Goal: Entertainment & Leisure: Consume media (video, audio)

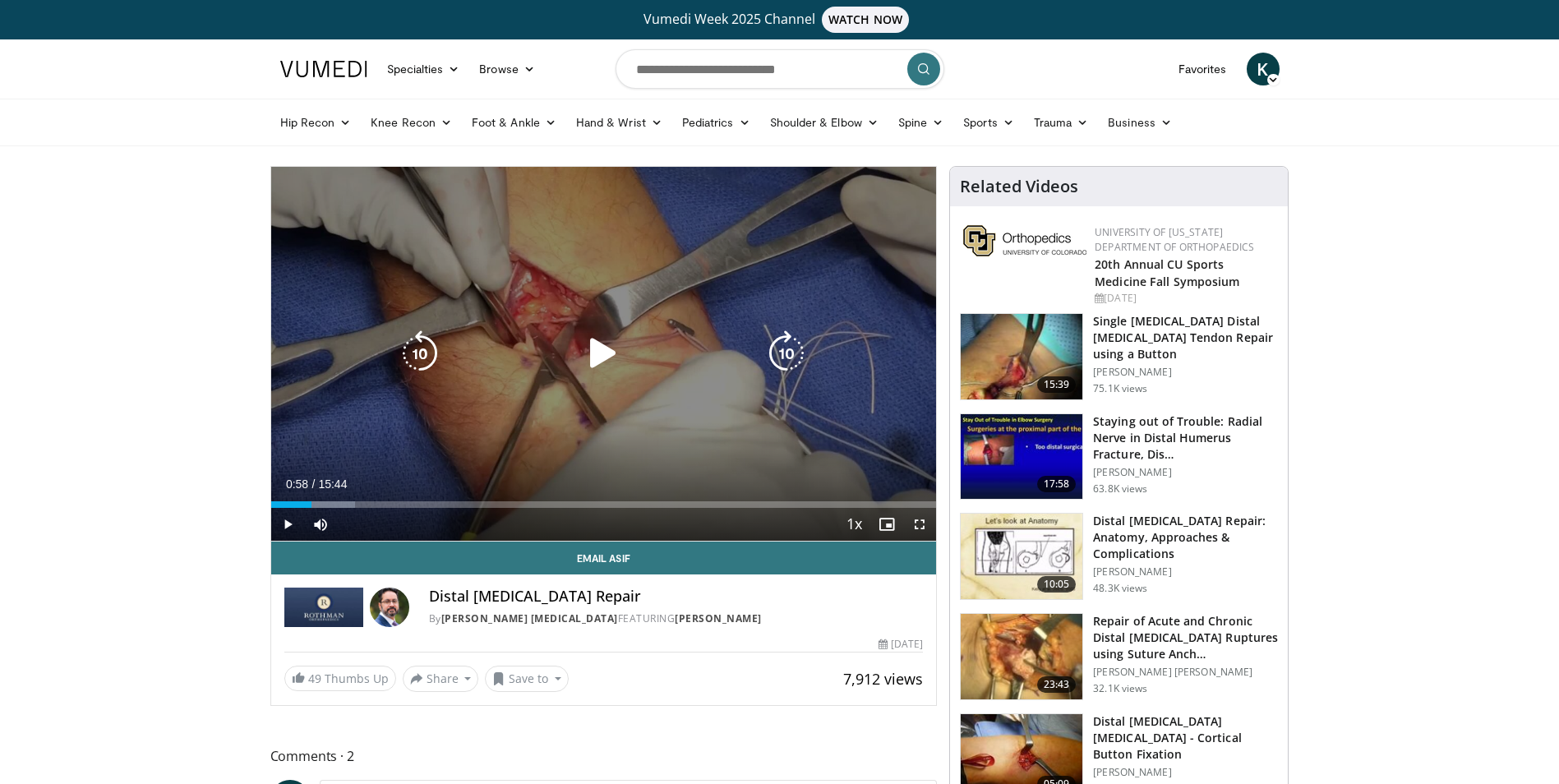
click at [603, 352] on icon "Video Player" at bounding box center [603, 353] width 46 height 46
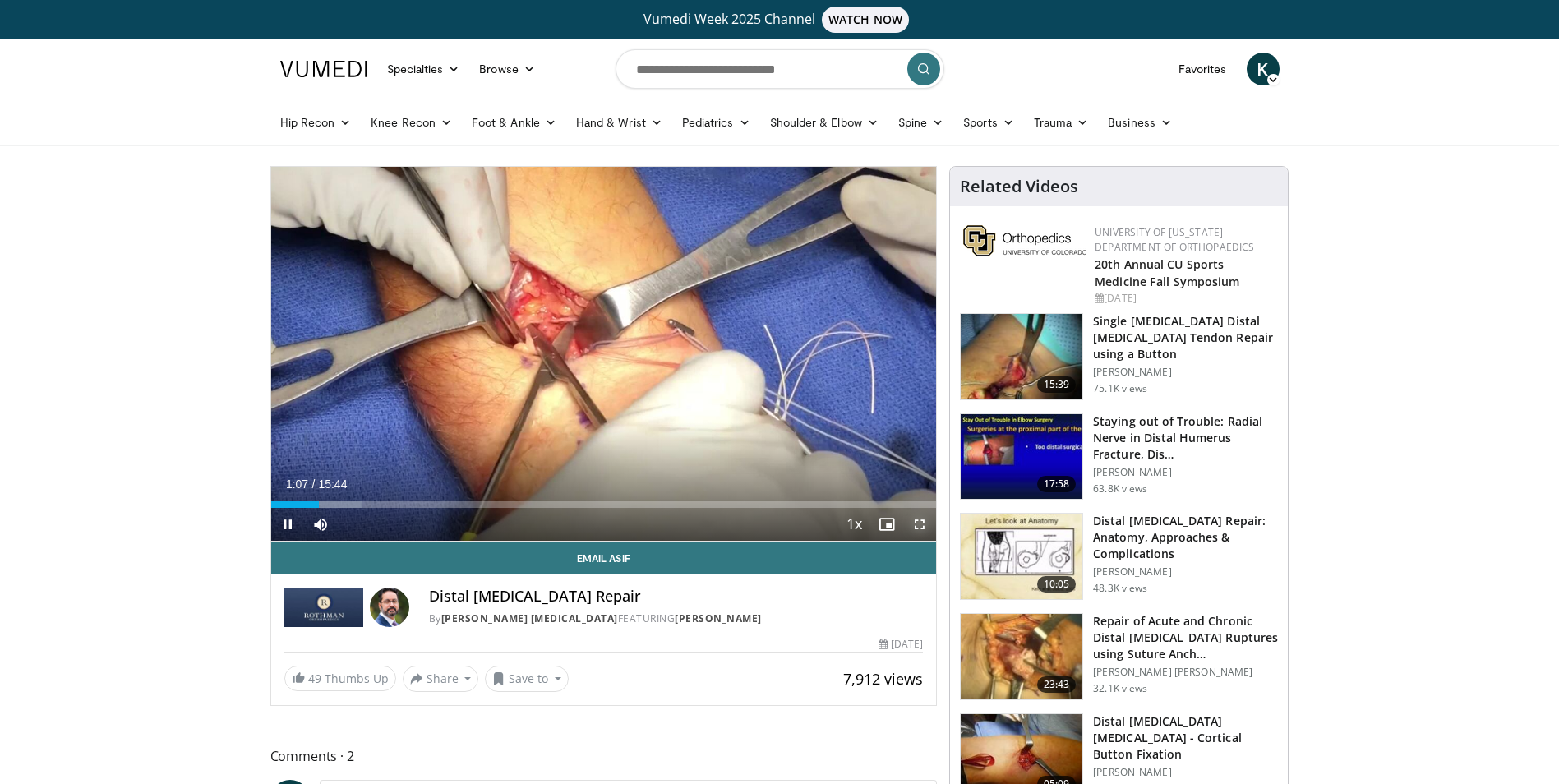
click at [924, 522] on span "Video Player" at bounding box center [920, 524] width 33 height 33
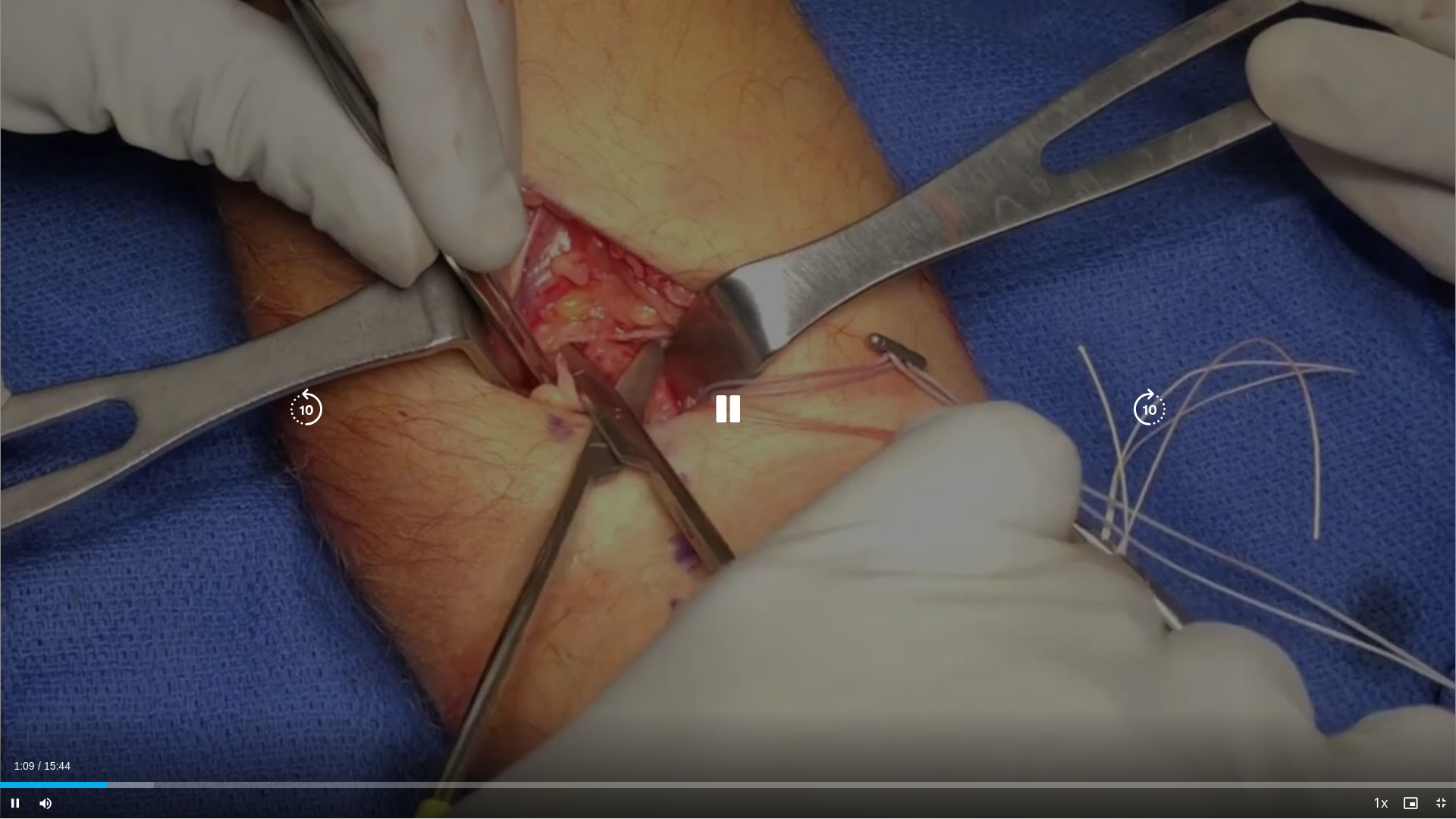
click at [1135, 658] on div "10 seconds Tap to unmute" at bounding box center [728, 409] width 1456 height 818
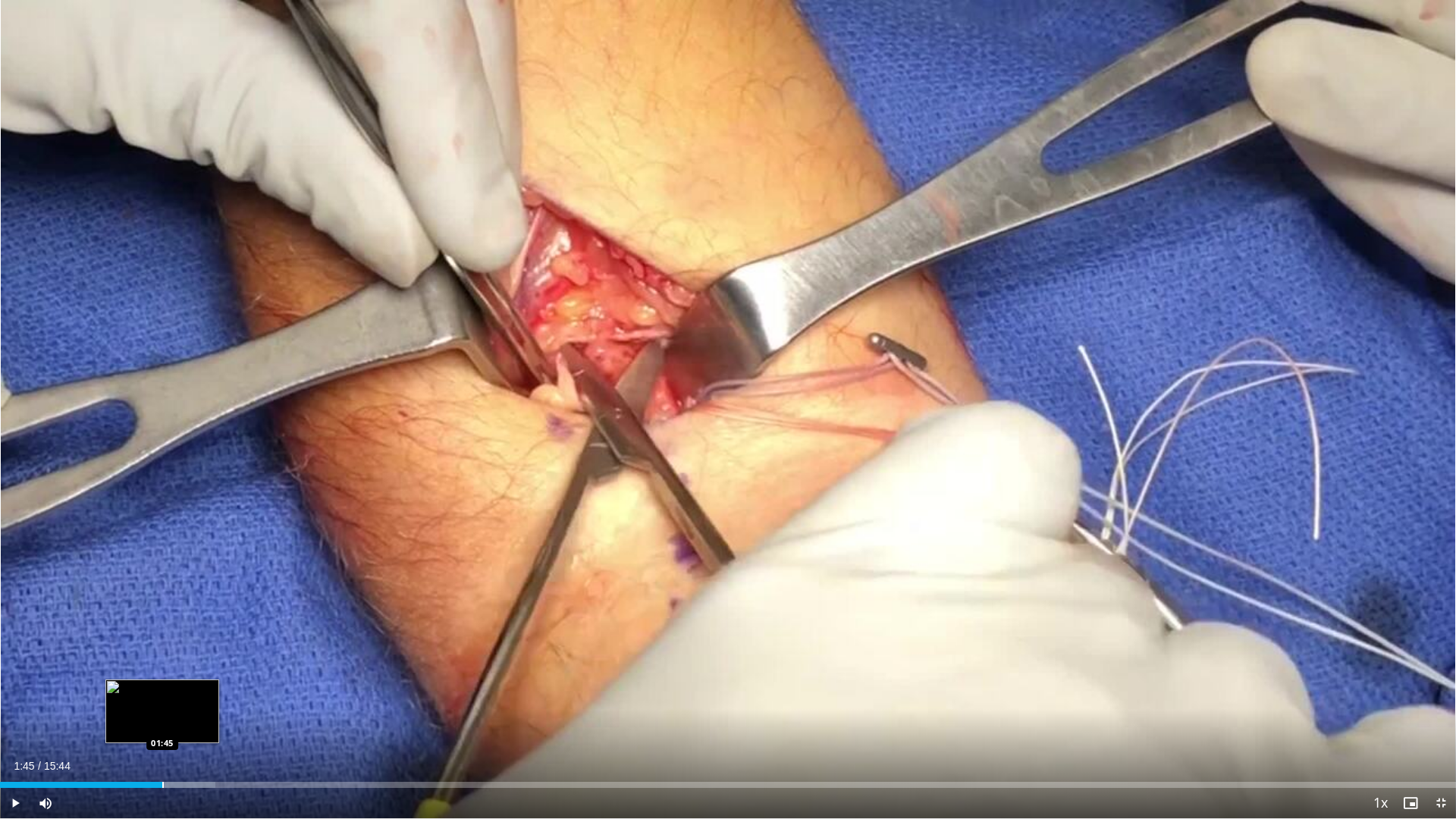
click at [162, 722] on div "Loaded : 14.79% 01:45 01:45" at bounding box center [728, 780] width 1456 height 15
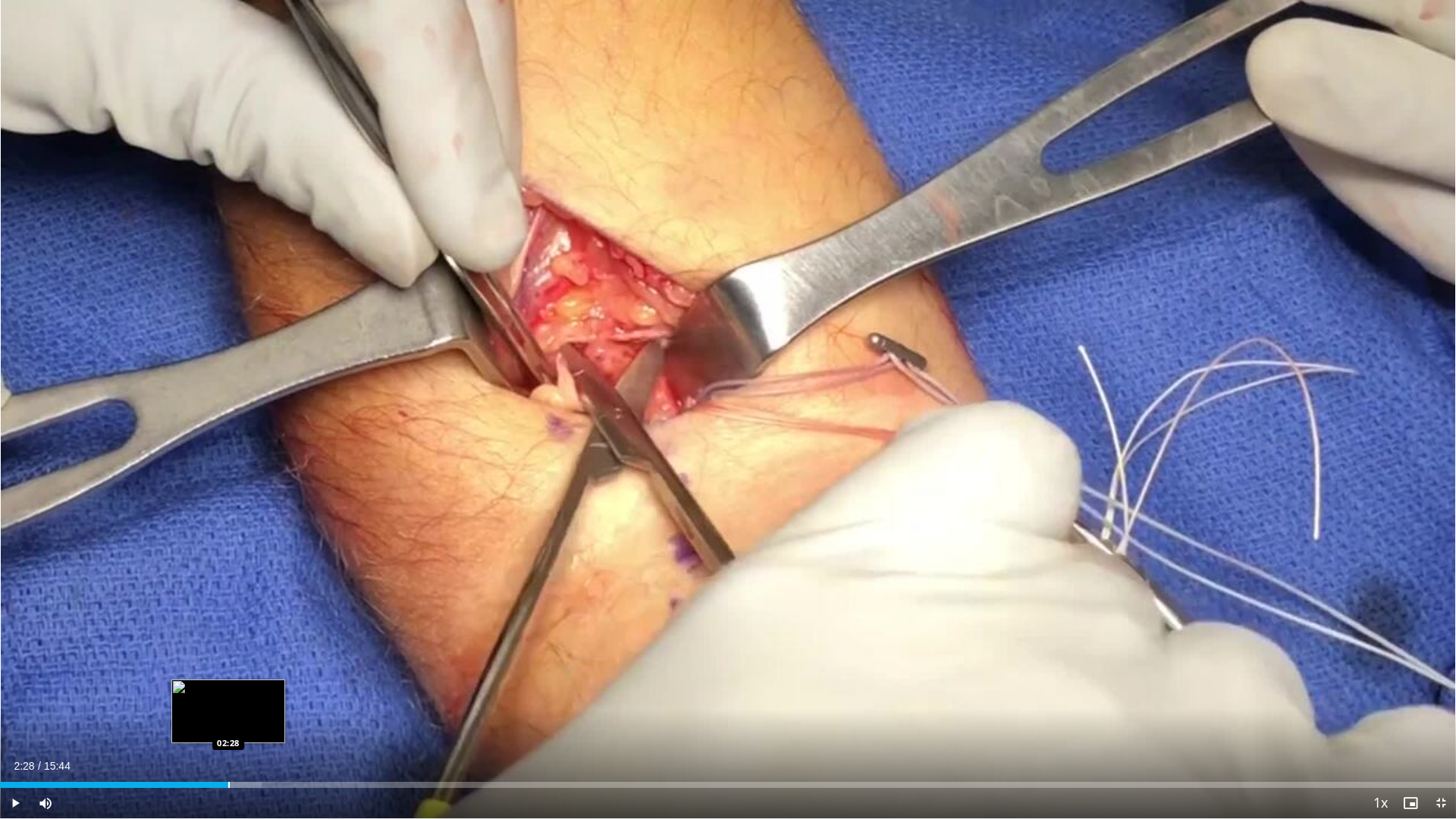
click at [228, 722] on div "Progress Bar" at bounding box center [229, 785] width 2 height 6
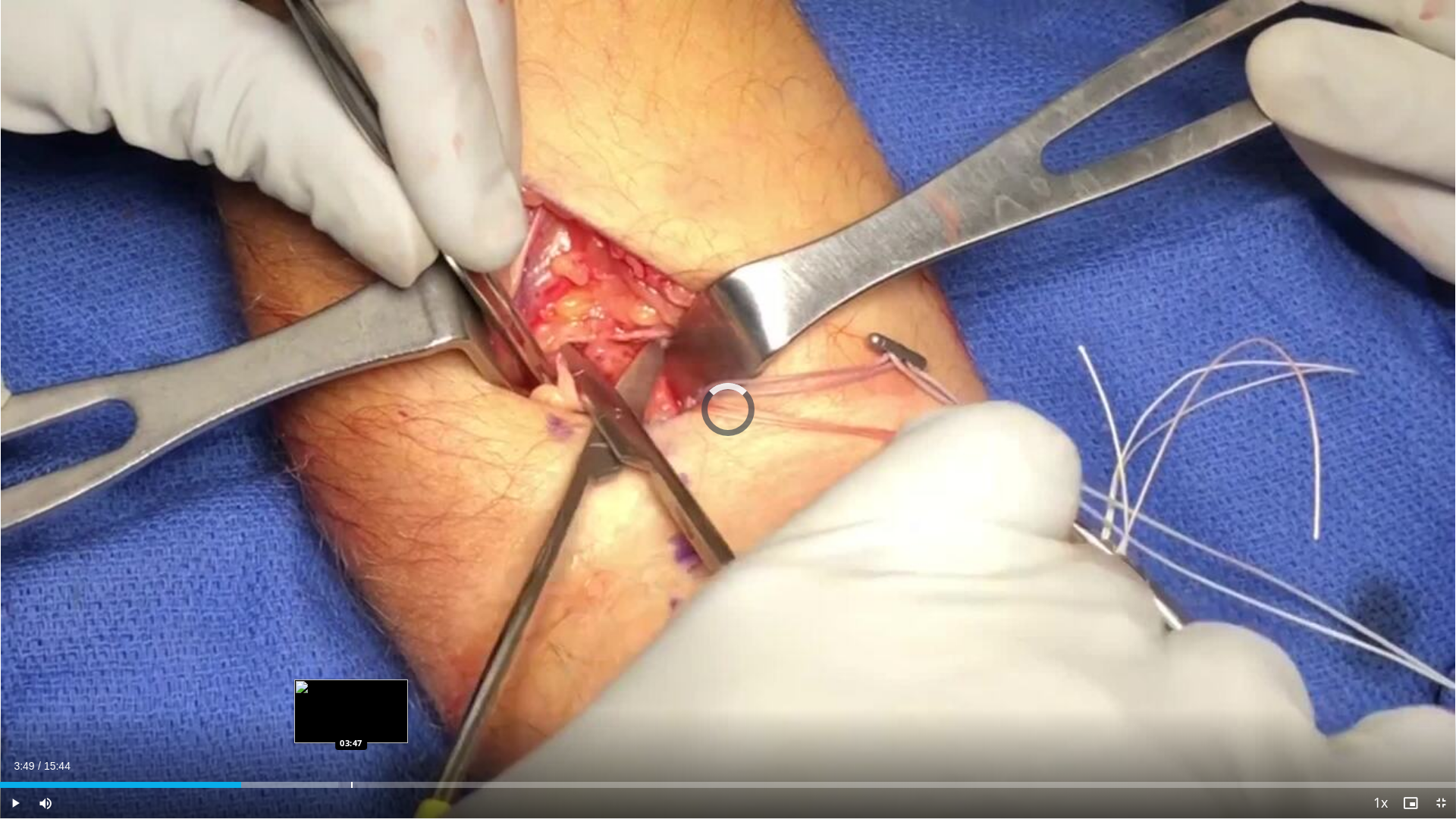
click at [353, 722] on div "Loaded : 23.24% 02:36 03:47" at bounding box center [728, 785] width 1456 height 6
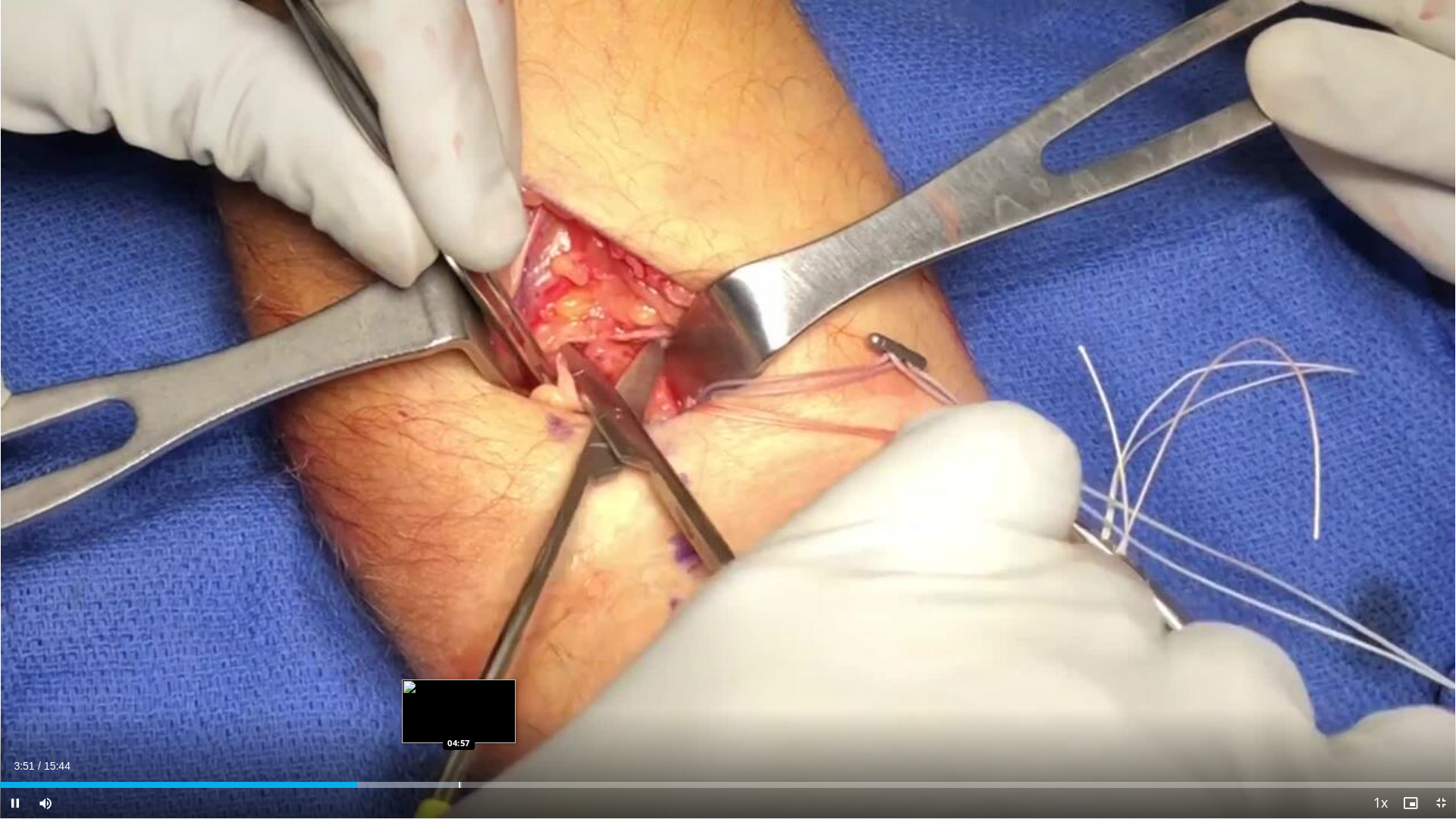
click at [459, 722] on div "Progress Bar" at bounding box center [459, 785] width 2 height 6
click at [493, 722] on div "Progress Bar" at bounding box center [494, 785] width 152 height 6
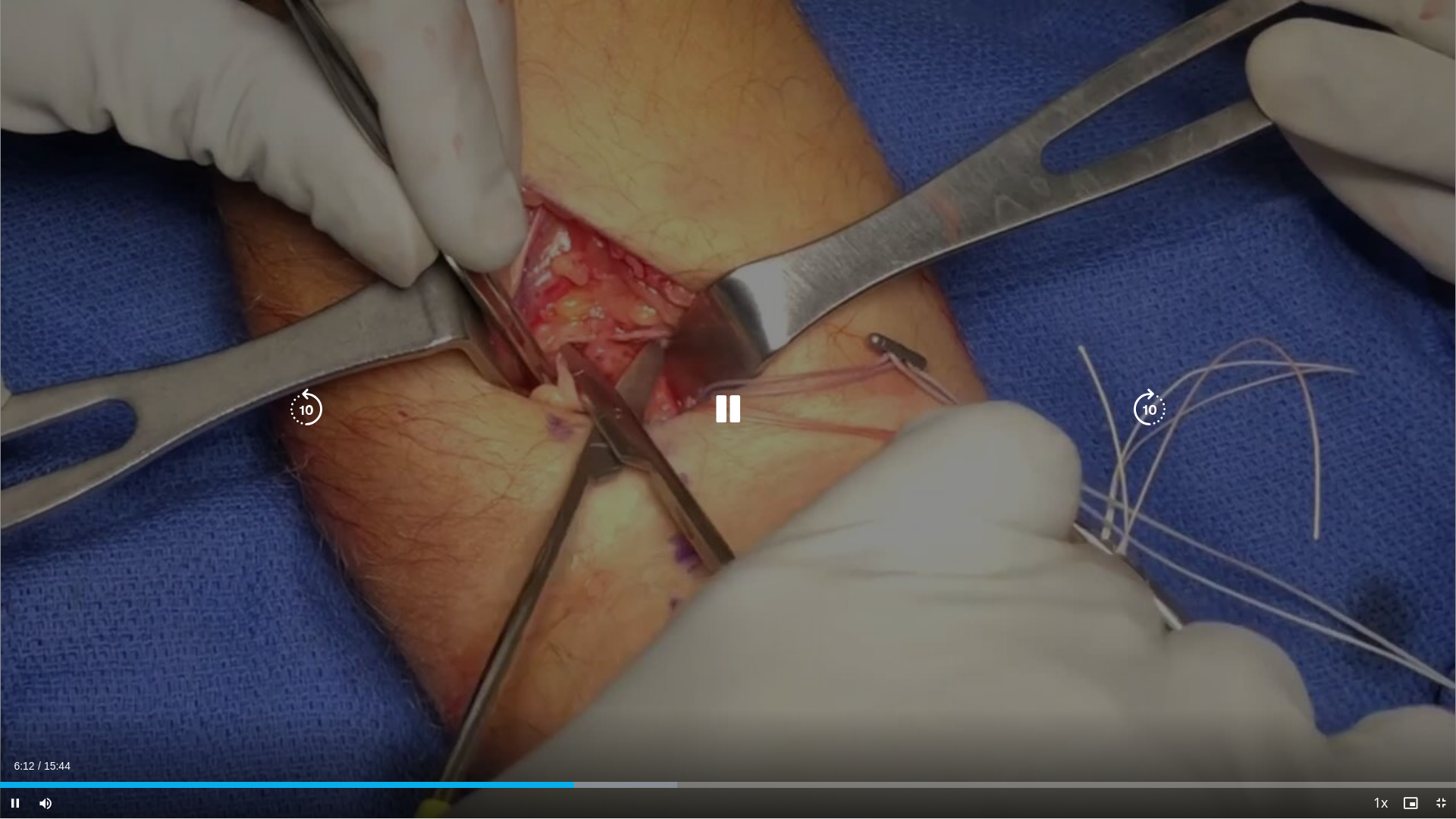
click at [733, 416] on icon "Video Player" at bounding box center [728, 409] width 42 height 42
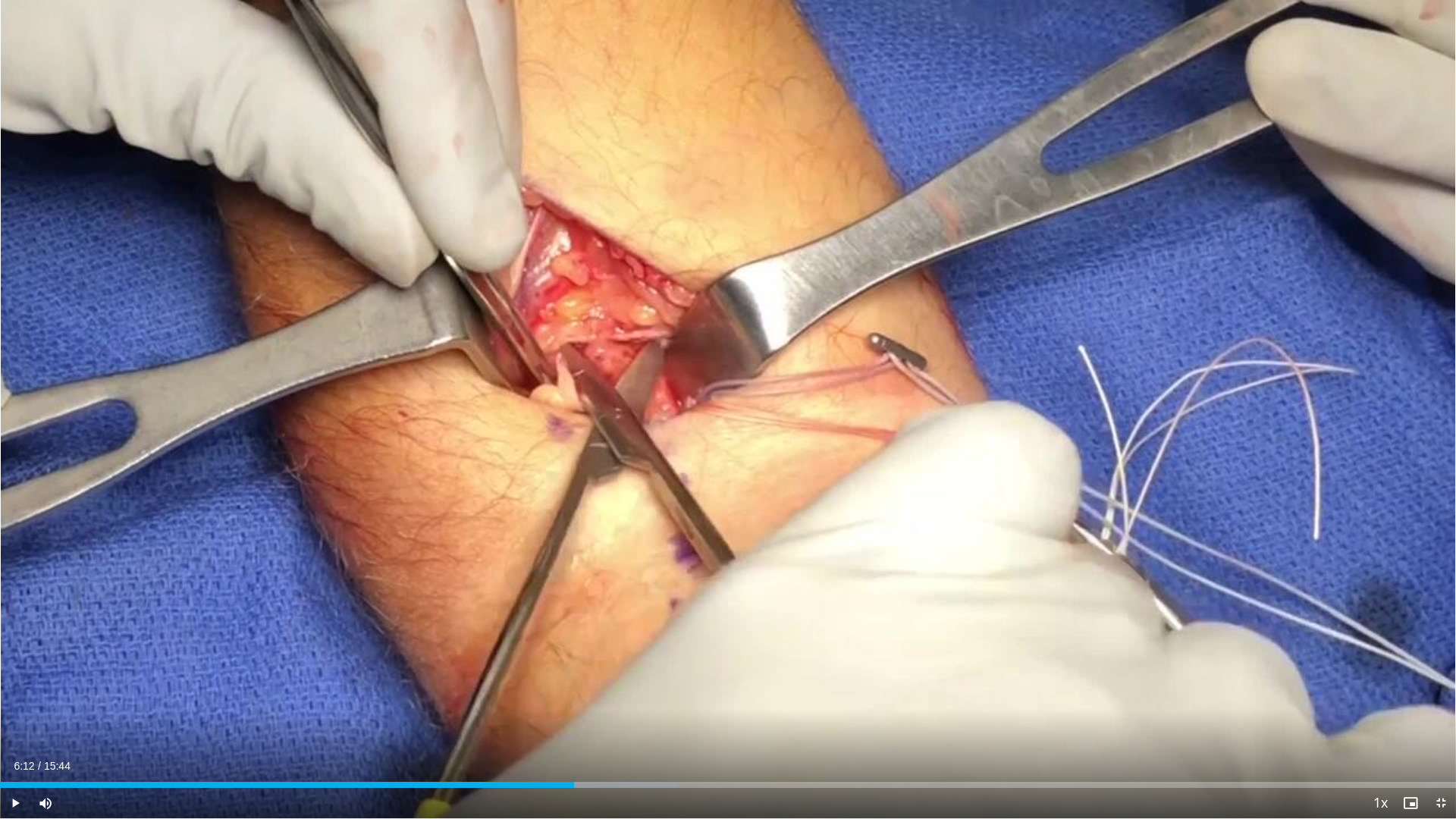
click at [733, 416] on div "10 seconds Tap to unmute" at bounding box center [728, 409] width 1456 height 818
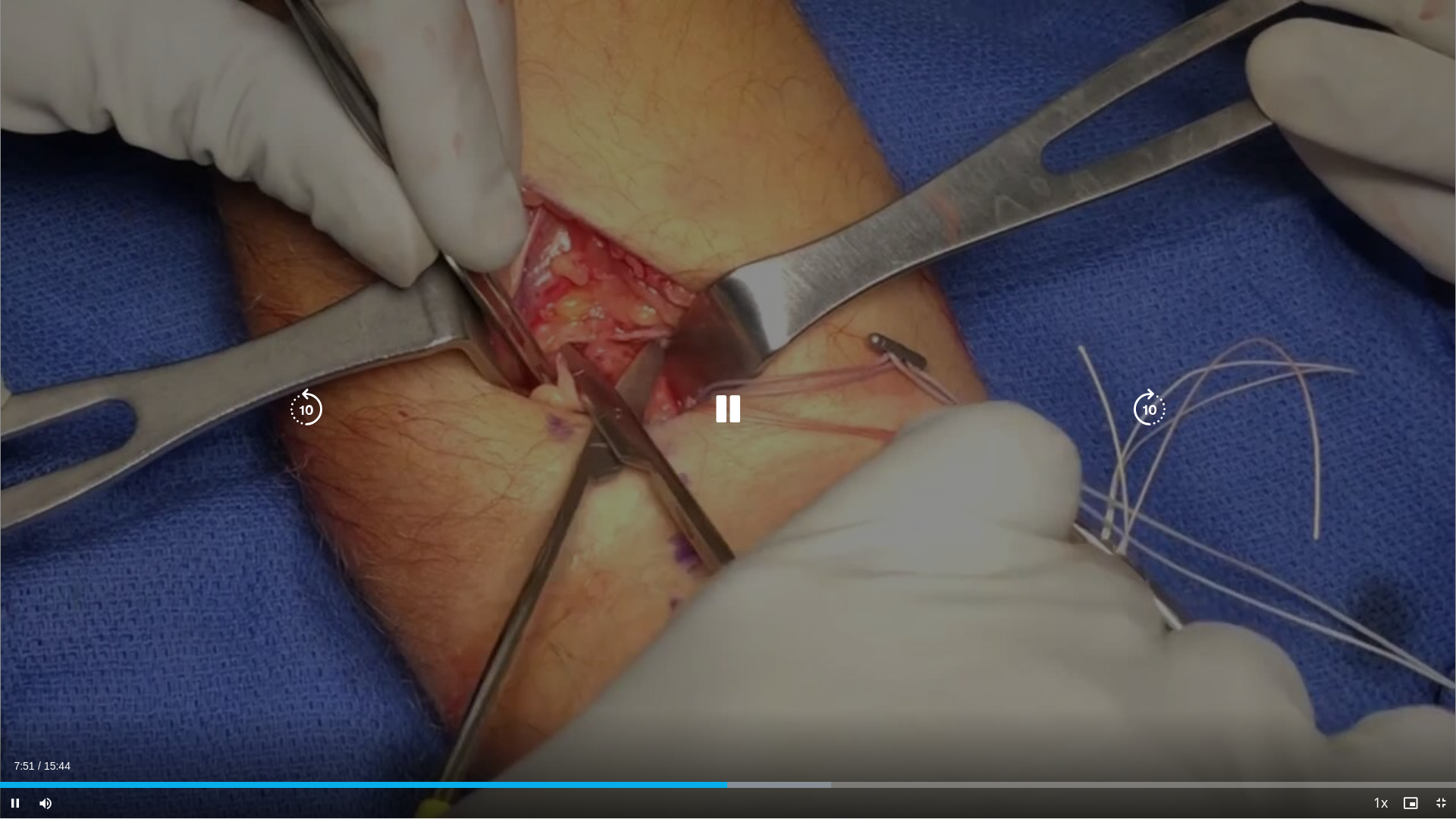
click at [731, 412] on icon "Video Player" at bounding box center [728, 409] width 42 height 42
click at [732, 410] on icon "Video Player" at bounding box center [728, 409] width 42 height 42
click at [728, 418] on icon "Video Player" at bounding box center [728, 409] width 42 height 42
click at [729, 403] on icon "Video Player" at bounding box center [728, 409] width 42 height 42
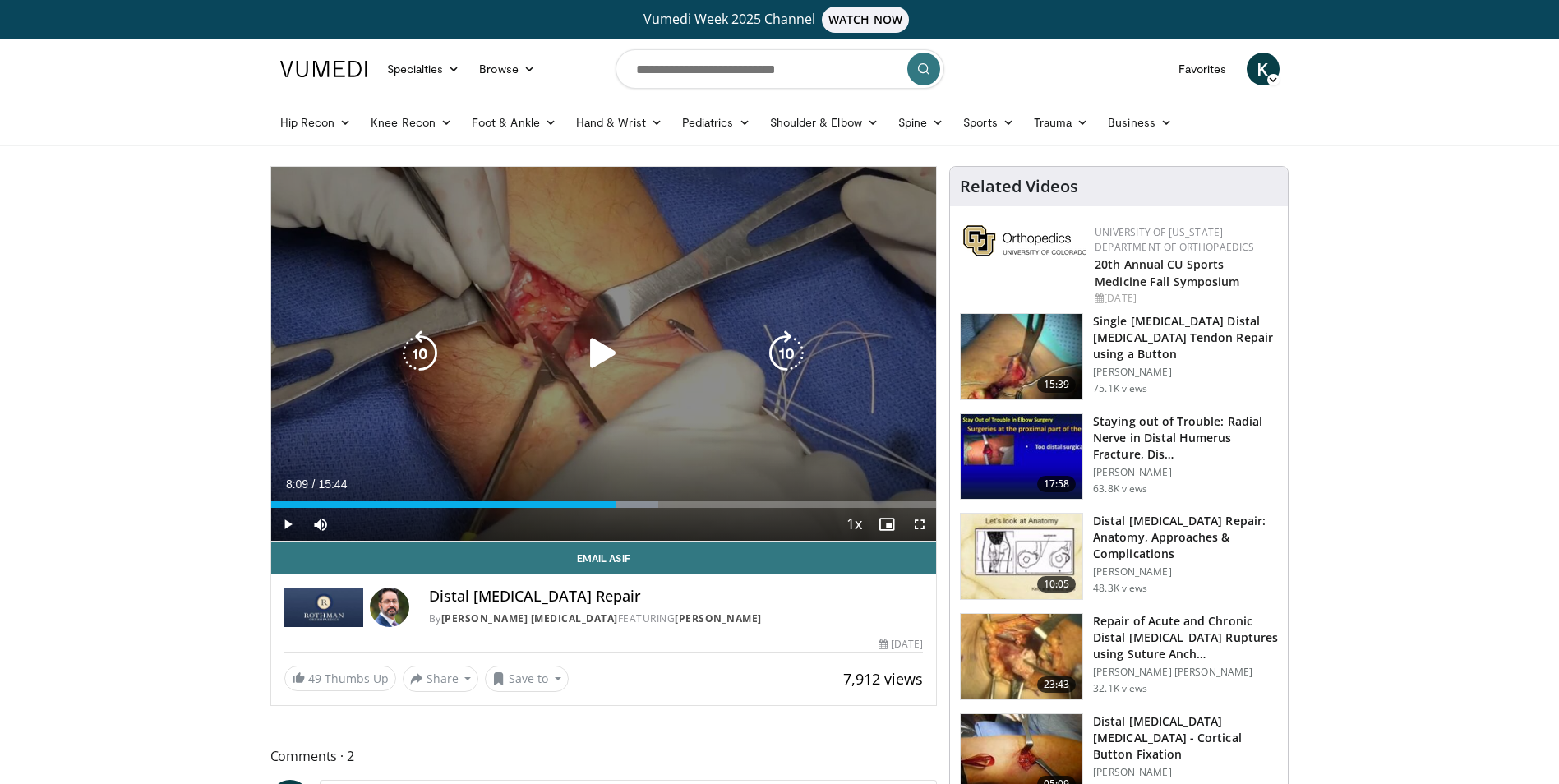
click at [604, 353] on icon "Video Player" at bounding box center [603, 353] width 46 height 46
click at [596, 351] on icon "Video Player" at bounding box center [603, 353] width 46 height 46
